Goal: Book appointment/travel/reservation

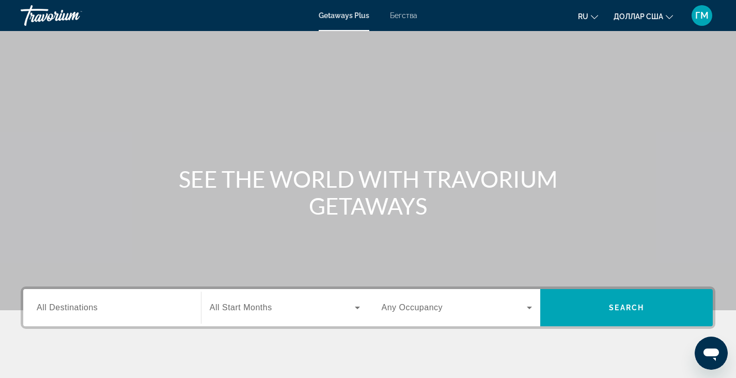
click at [596, 21] on button "ru English Español Français Italiano Português русский" at bounding box center [588, 16] width 20 height 15
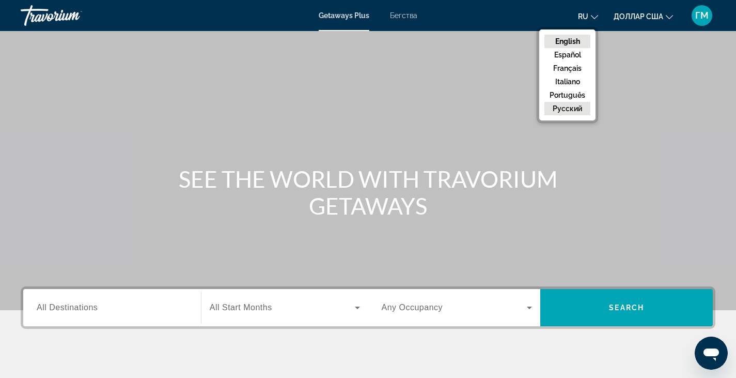
click at [575, 106] on button "русский" at bounding box center [567, 108] width 46 height 13
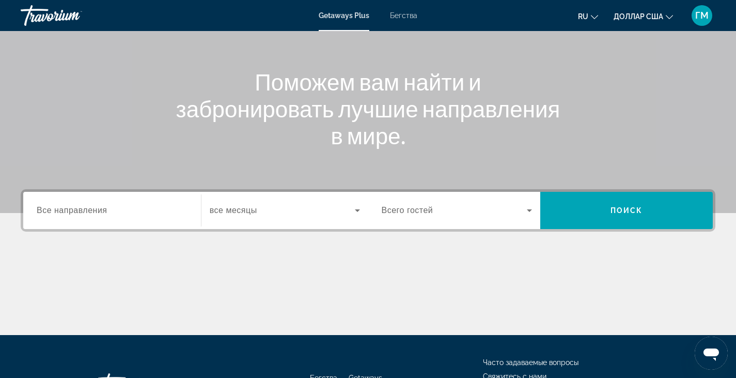
scroll to position [155, 0]
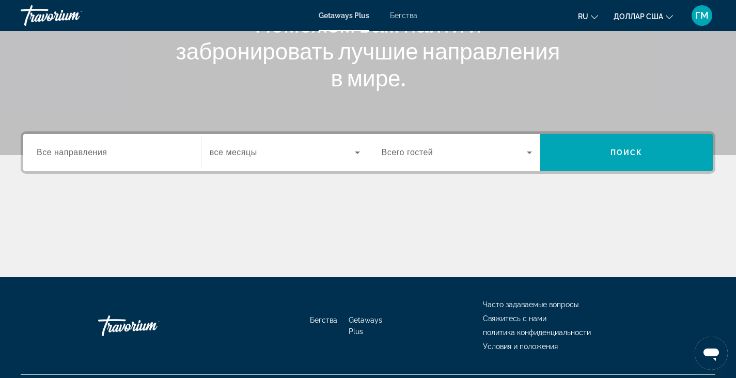
click at [78, 157] on label "Destination Все направления" at bounding box center [72, 152] width 71 height 9
click at [78, 157] on input "Destination Все направления" at bounding box center [112, 153] width 151 height 12
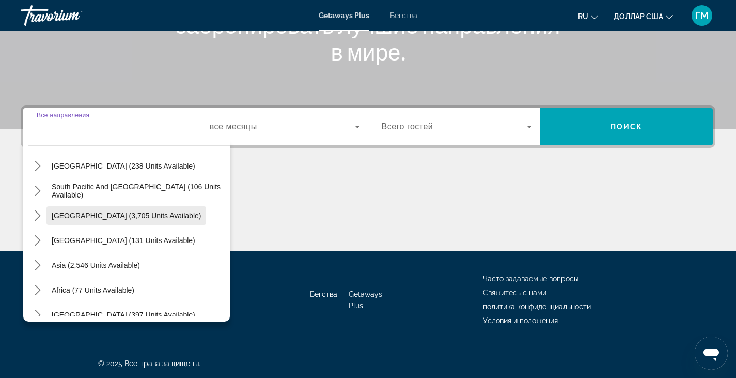
scroll to position [167, 0]
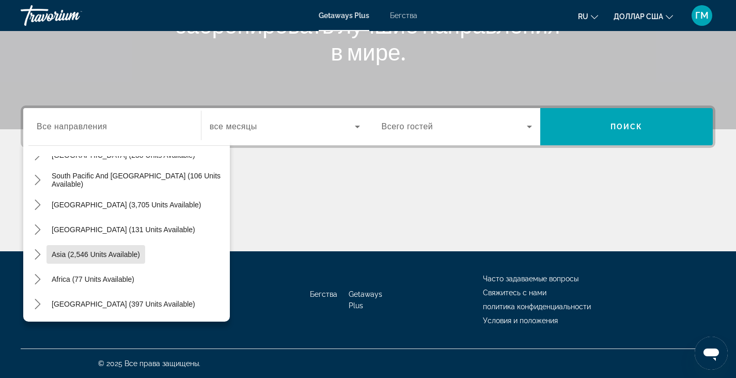
click at [140, 247] on span "Select destination: Asia (2,546 units available)" at bounding box center [95, 254] width 99 height 25
type input "**********"
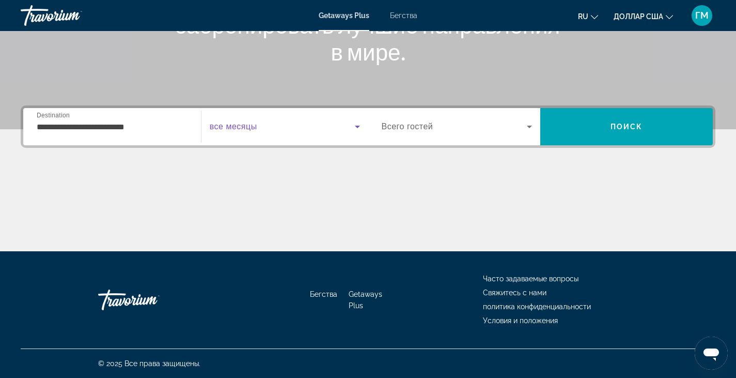
click at [356, 130] on icon "Виджет поиска" at bounding box center [357, 126] width 12 height 12
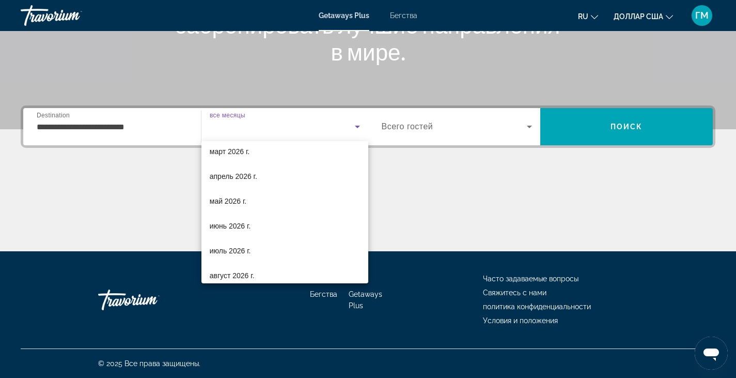
scroll to position [207, 0]
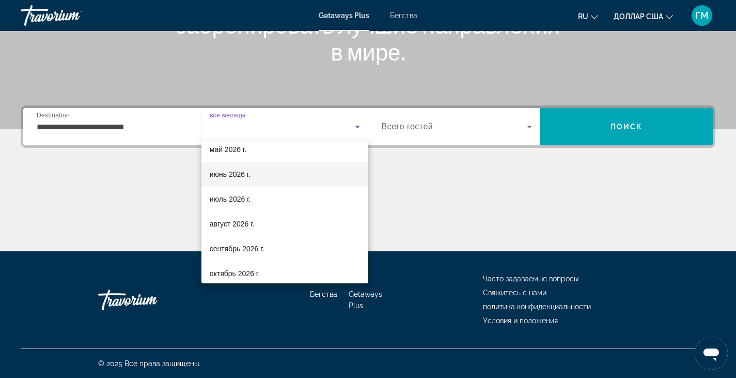
click at [287, 176] on mat-option "июнь 2026 г." at bounding box center [284, 174] width 167 height 25
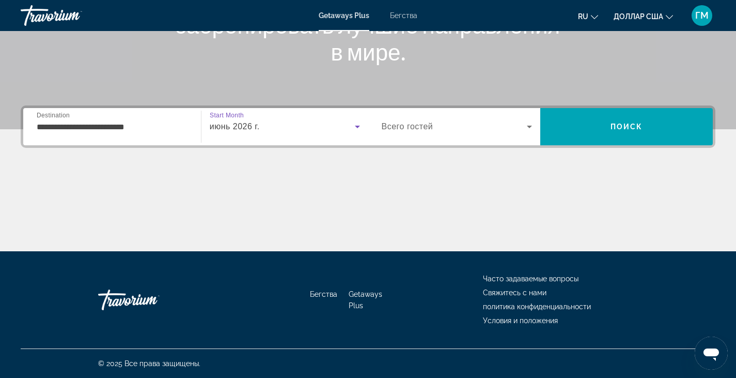
click at [531, 127] on icon "Виджет поиска" at bounding box center [529, 126] width 12 height 12
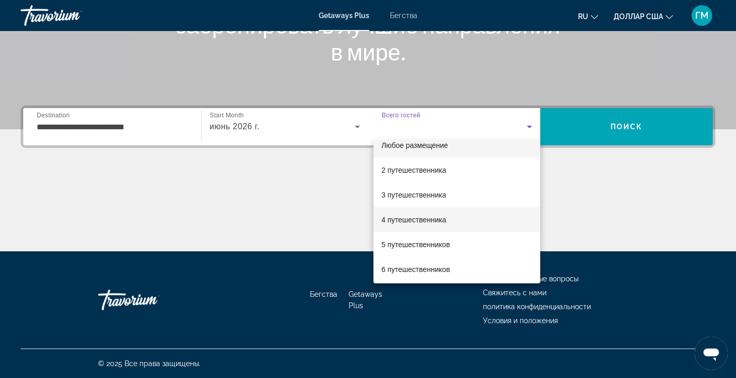
scroll to position [0, 0]
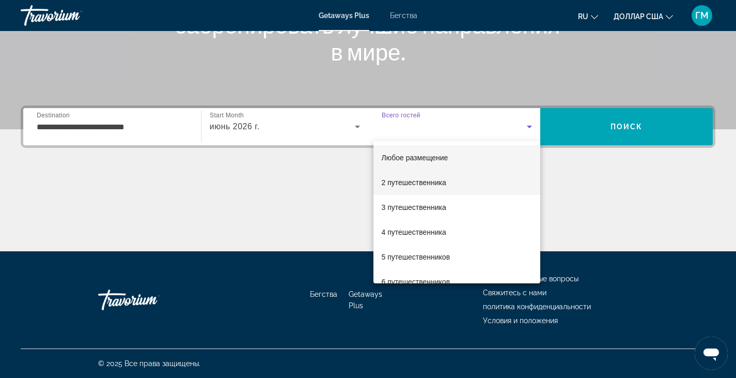
click at [433, 179] on font "2 путешественника" at bounding box center [414, 182] width 65 height 8
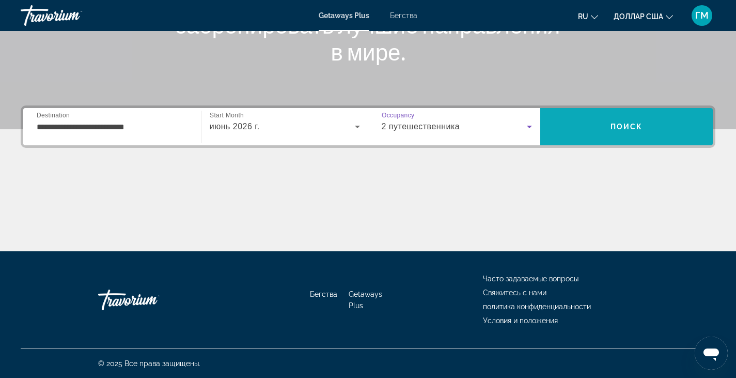
click at [589, 118] on span "Поиск" at bounding box center [626, 126] width 172 height 25
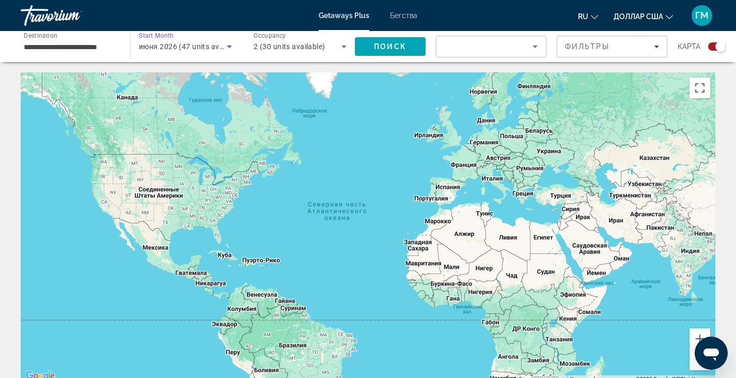
click at [234, 44] on icon "Search widget" at bounding box center [229, 46] width 12 height 12
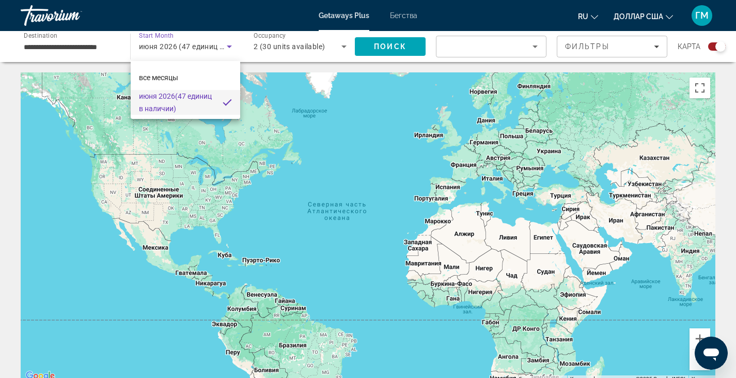
click at [207, 93] on span "июня 2026 (47 единиц в наличии)" at bounding box center [176, 102] width 75 height 25
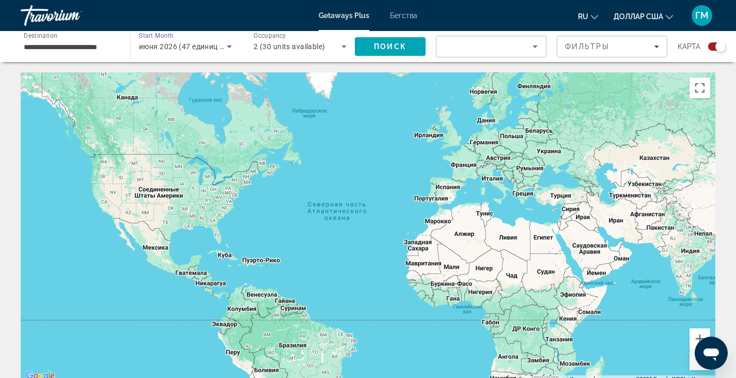
click at [345, 48] on icon "Search widget" at bounding box center [344, 46] width 12 height 12
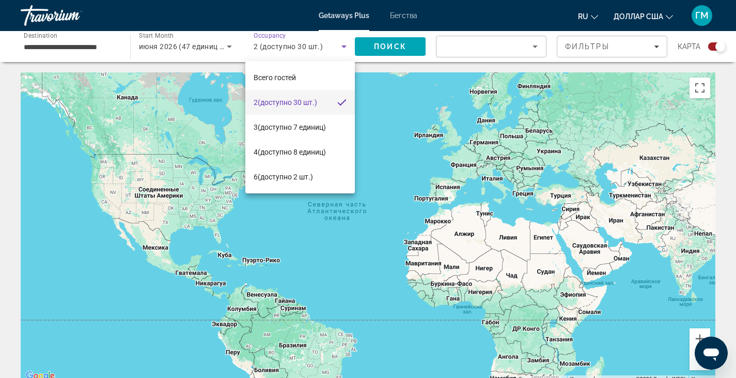
click at [312, 102] on font "(доступно 30 шт.)" at bounding box center [287, 102] width 59 height 8
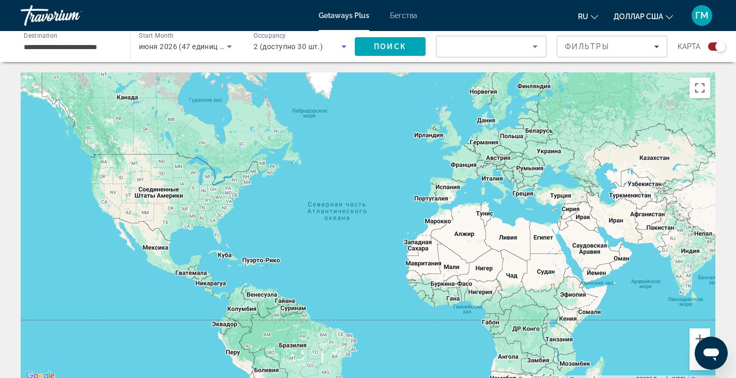
click at [301, 50] on span "2 (доступно 30 шт.)" at bounding box center [288, 46] width 69 height 8
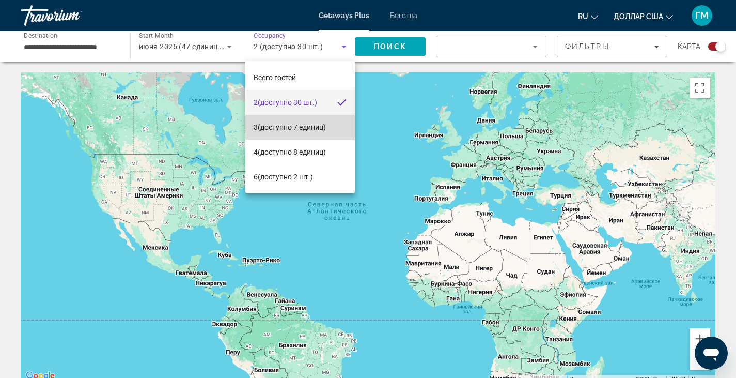
click at [285, 122] on span "3 (доступно 7 единиц)" at bounding box center [290, 127] width 72 height 12
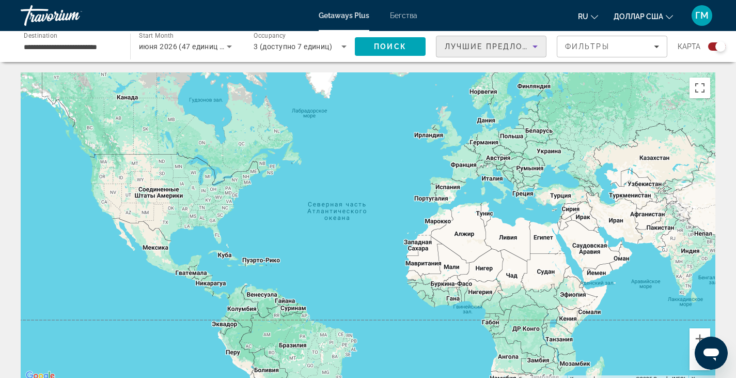
click at [531, 45] on icon "Sort by" at bounding box center [535, 46] width 12 height 12
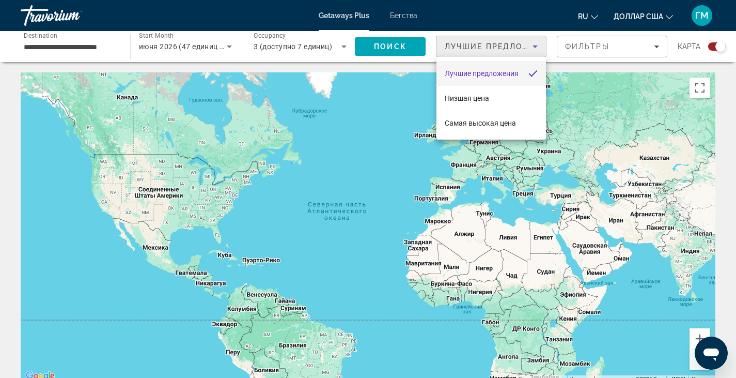
click at [388, 45] on div at bounding box center [368, 189] width 736 height 378
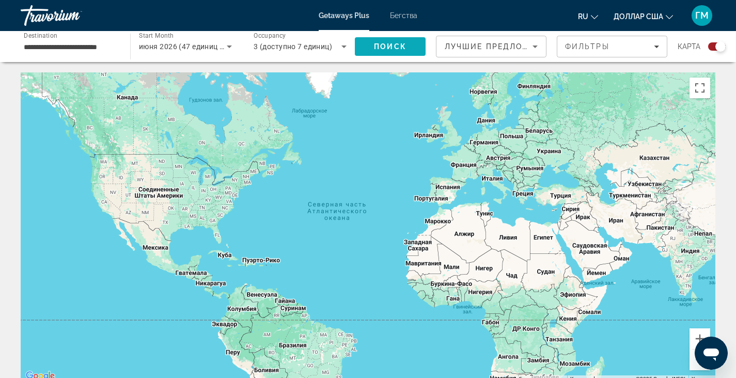
click at [388, 44] on span "Поиск" at bounding box center [390, 46] width 33 height 8
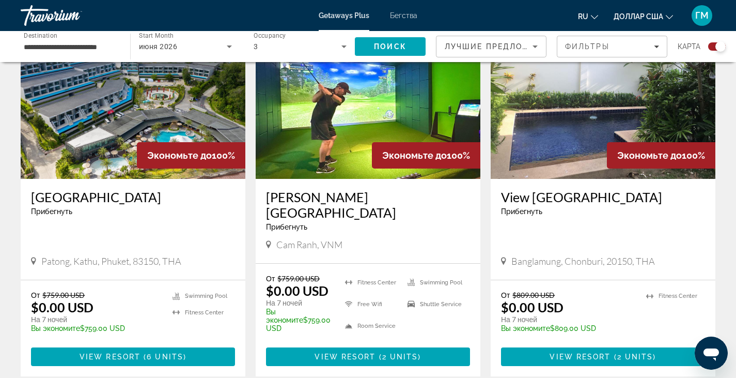
scroll to position [413, 0]
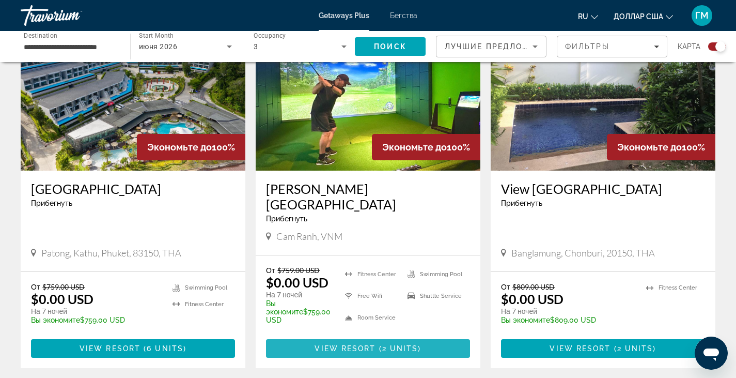
click at [318, 344] on span "View Resort" at bounding box center [345, 348] width 61 height 8
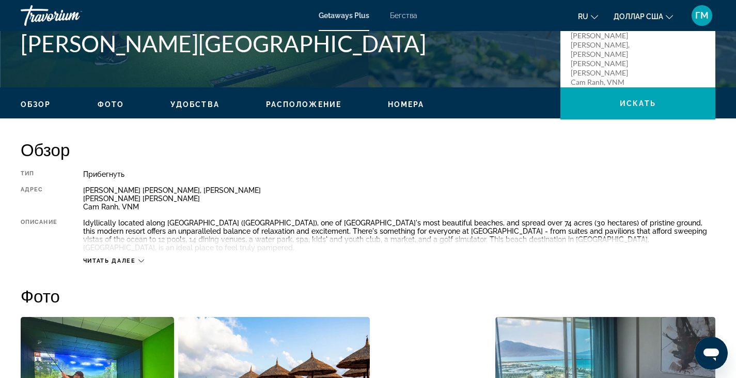
scroll to position [249, 0]
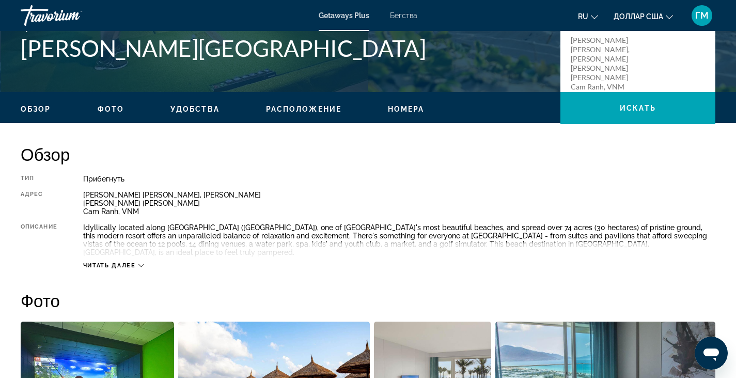
click at [144, 262] on icon "Основное содержание" at bounding box center [141, 265] width 6 height 6
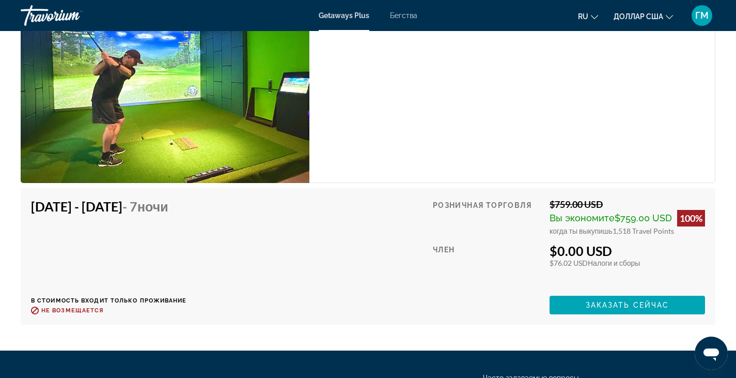
scroll to position [1902, 0]
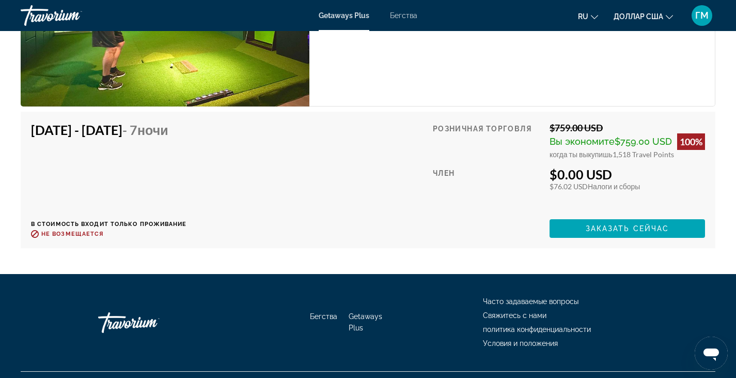
click at [272, 168] on div "[DATE] - [DATE] - 7 ночи В стоимость входит только проживание Возврат до : Не в…" at bounding box center [368, 180] width 674 height 116
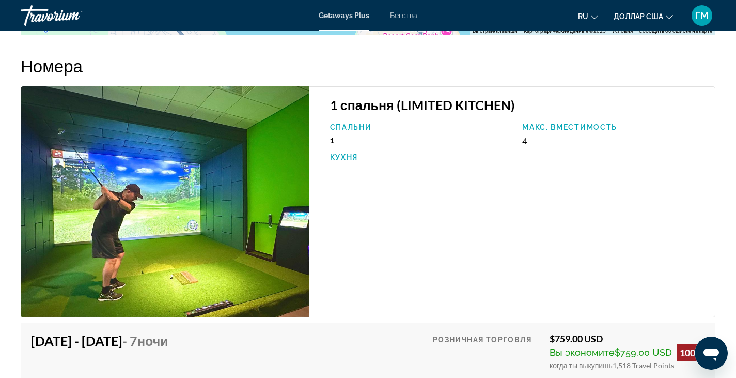
scroll to position [1643, 0]
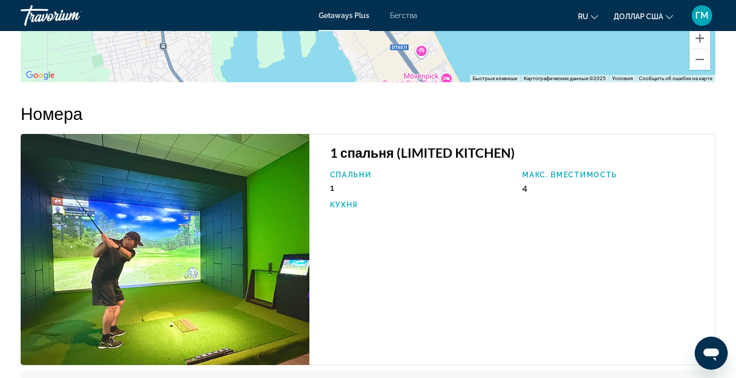
click at [252, 168] on img "Основное содержание" at bounding box center [165, 249] width 289 height 231
click at [255, 171] on img "Основное содержание" at bounding box center [165, 249] width 289 height 231
click at [238, 172] on img "Основное содержание" at bounding box center [165, 249] width 289 height 231
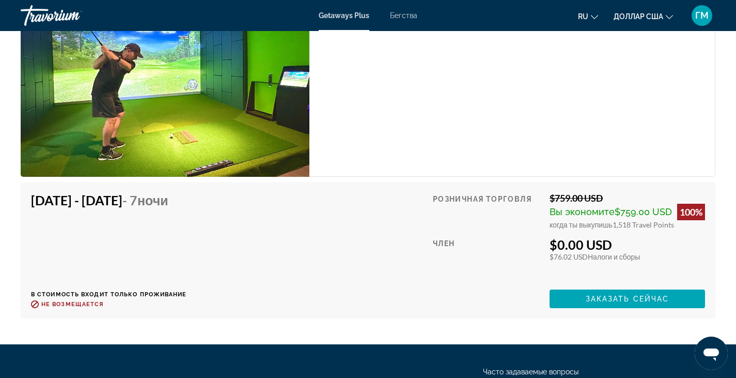
scroll to position [1902, 0]
